Goal: Task Accomplishment & Management: Manage account settings

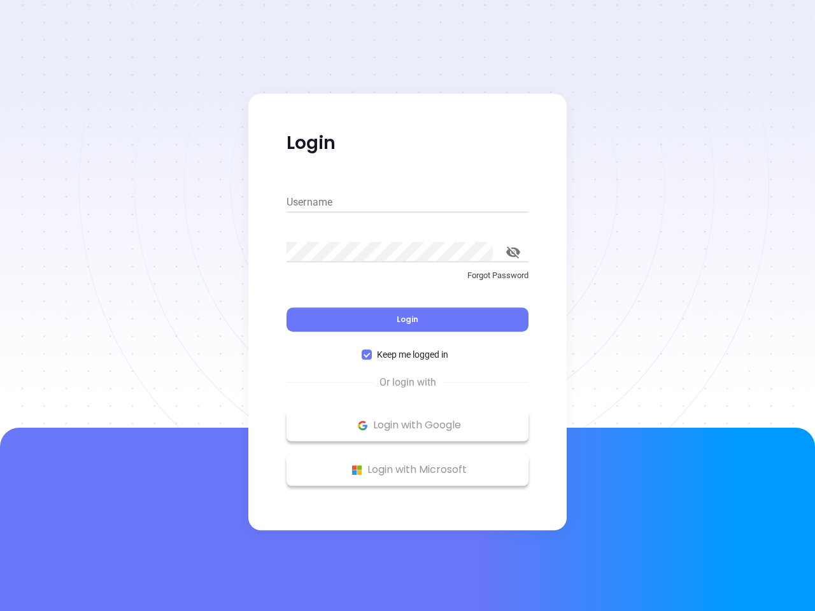
click at [408, 306] on div "Login" at bounding box center [408, 311] width 242 height 39
click at [408, 202] on input "Username" at bounding box center [408, 202] width 242 height 20
click at [513, 252] on icon "toggle password visibility" at bounding box center [513, 252] width 14 height 12
click at [408, 320] on span "Login" at bounding box center [408, 319] width 22 height 11
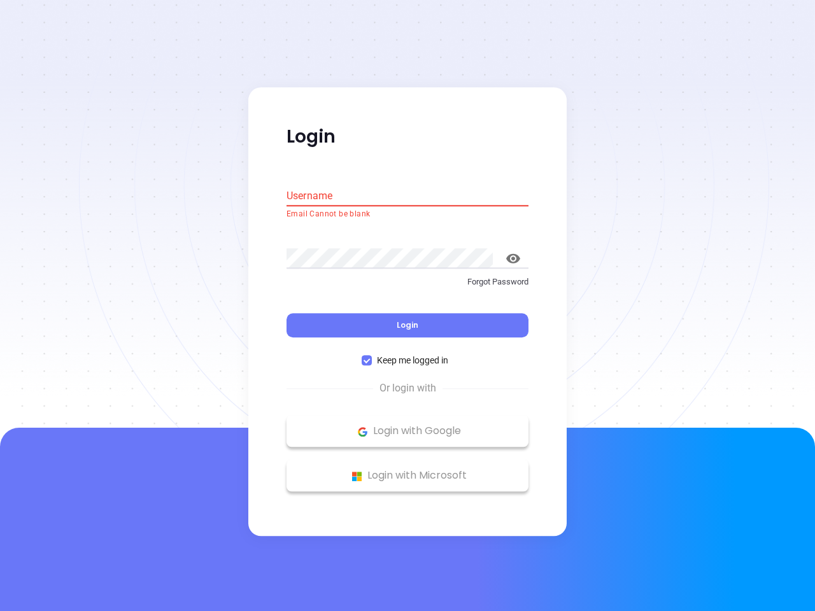
click at [408, 355] on span "Keep me logged in" at bounding box center [413, 361] width 82 height 14
click at [372, 356] on input "Keep me logged in" at bounding box center [367, 361] width 10 height 10
checkbox input "false"
click at [408, 425] on p "Login with Google" at bounding box center [407, 431] width 229 height 19
click at [408, 470] on p "Login with Microsoft" at bounding box center [407, 476] width 229 height 19
